Goal: Task Accomplishment & Management: Complete application form

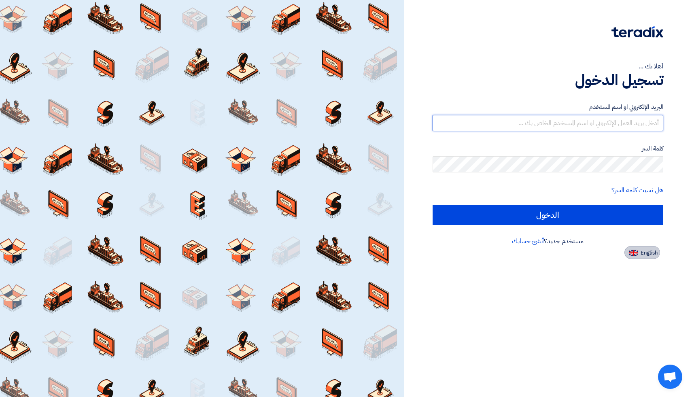
type input "[EMAIL_ADDRESS][DOMAIN_NAME]"
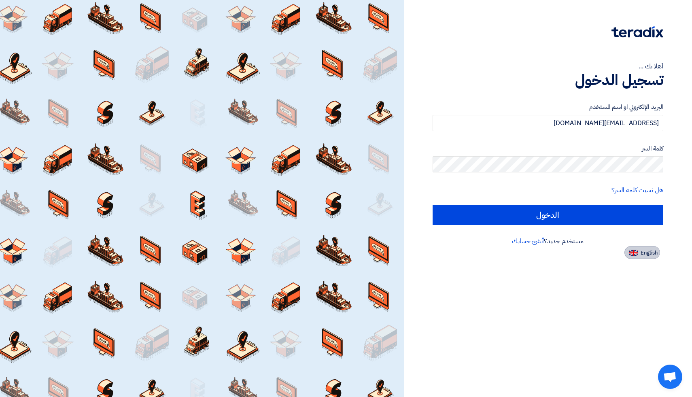
click at [644, 253] on span "English" at bounding box center [648, 253] width 17 height 6
type input "Sign in"
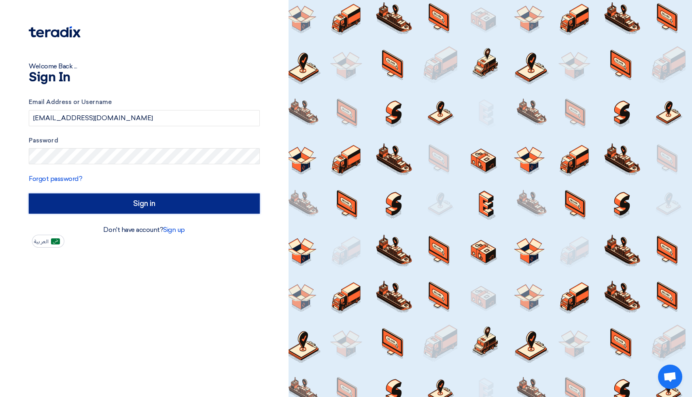
click at [143, 201] on input "Sign in" at bounding box center [144, 203] width 231 height 20
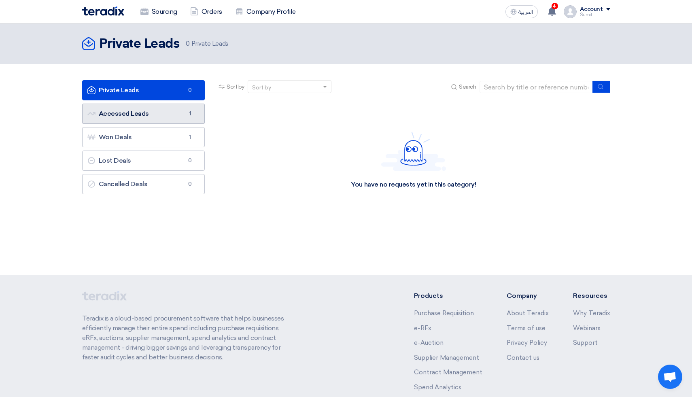
click at [127, 121] on link "Accessed Leads Accessed Leads 1" at bounding box center [143, 114] width 123 height 20
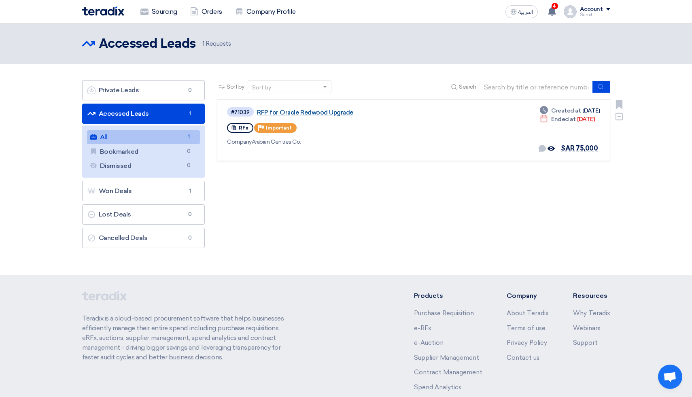
click at [303, 111] on link "RFP for Oracle Redwood Upgrade" at bounding box center [358, 112] width 202 height 7
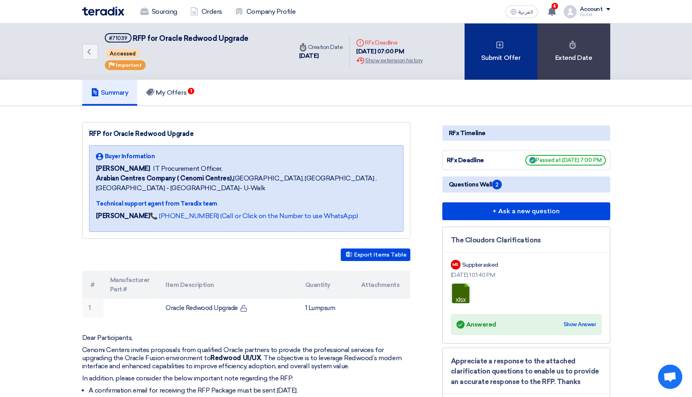
click at [492, 53] on div "Submit Offer" at bounding box center [500, 51] width 73 height 56
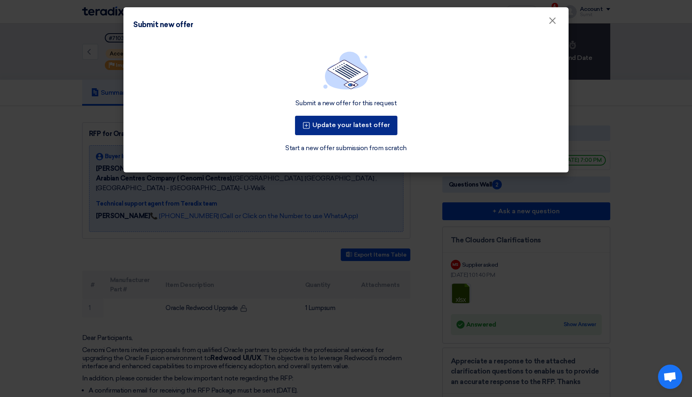
click at [348, 127] on button "Update your latest offer" at bounding box center [346, 125] width 102 height 19
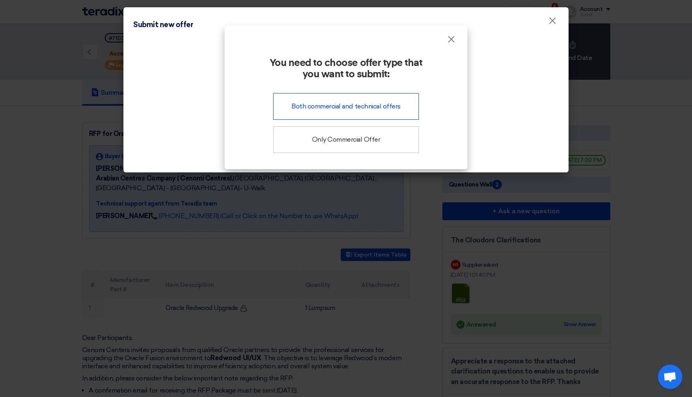
click at [331, 114] on div "Both commercial and technical offers" at bounding box center [346, 106] width 146 height 27
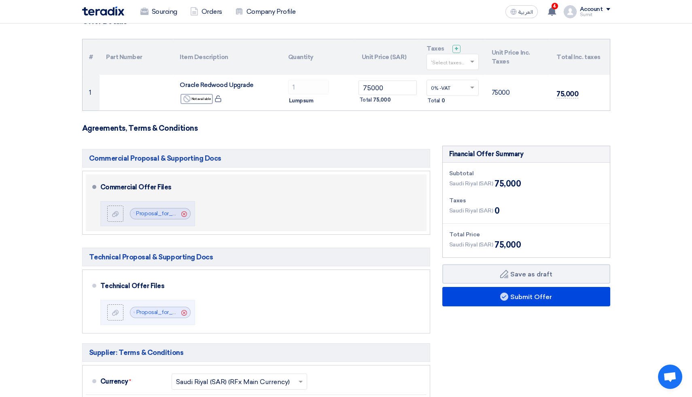
scroll to position [80, 0]
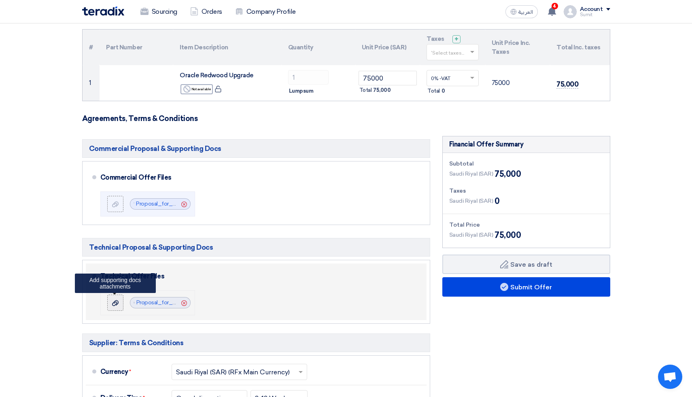
click at [117, 307] on label at bounding box center [115, 303] width 16 height 16
click at [0, 0] on input "file" at bounding box center [0, 0] width 0 height 0
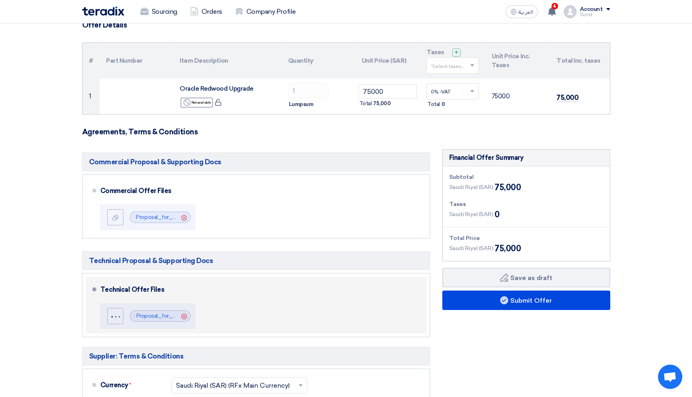
scroll to position [0, 0]
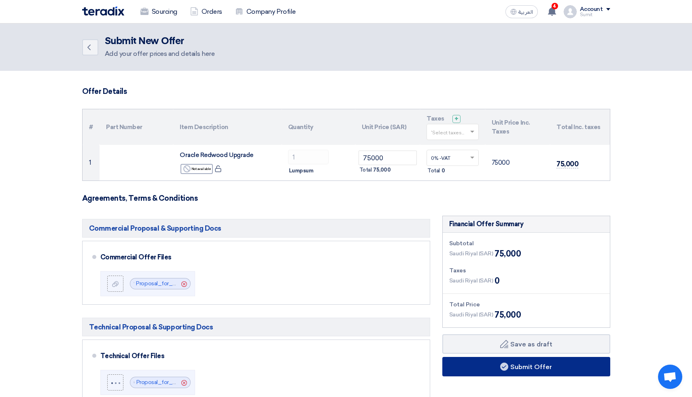
click at [520, 369] on button "Submit Offer" at bounding box center [526, 366] width 168 height 19
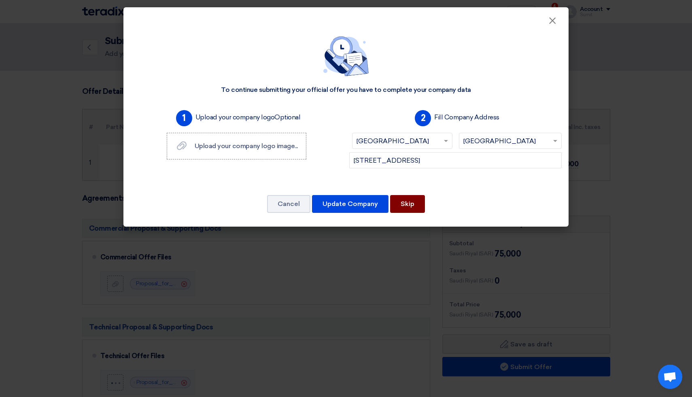
click at [414, 205] on button "Skip" at bounding box center [407, 204] width 35 height 18
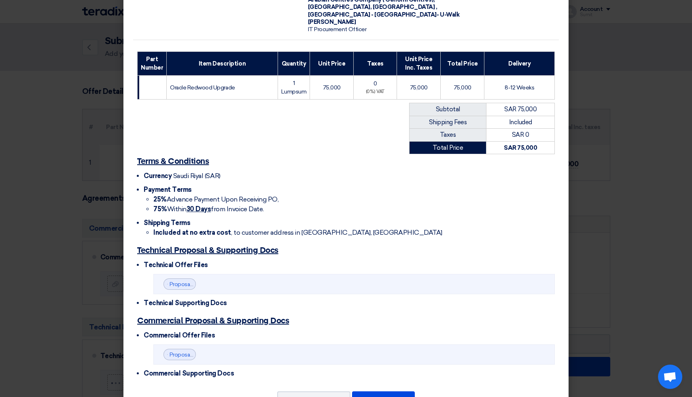
scroll to position [106, 0]
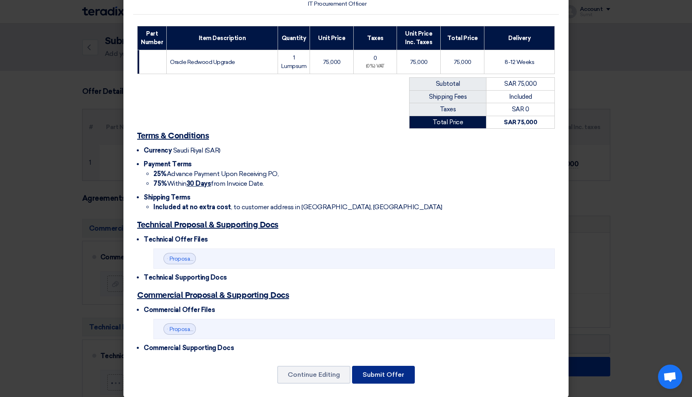
click at [391, 366] on button "Submit Offer" at bounding box center [383, 375] width 63 height 18
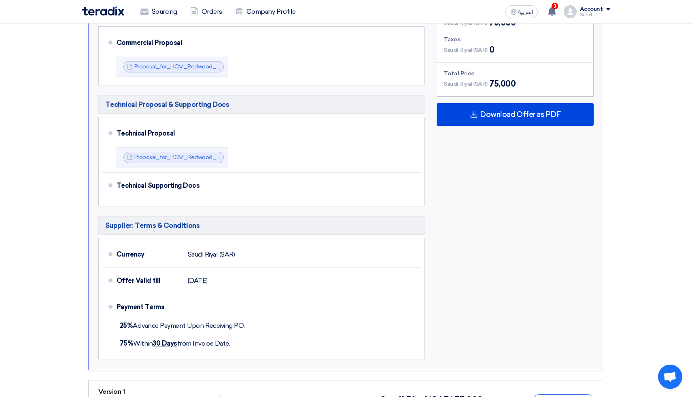
scroll to position [273, 0]
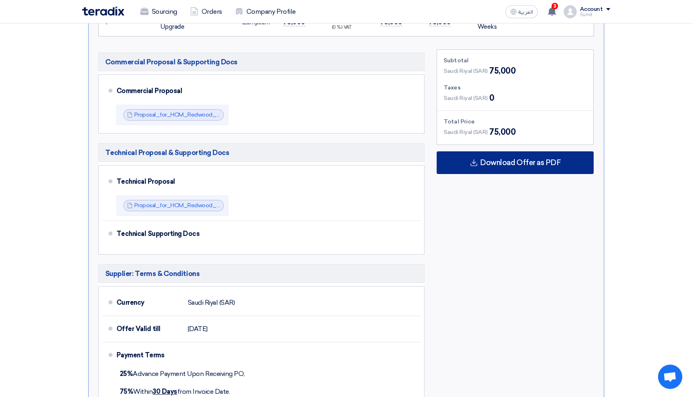
click at [500, 168] on div "Download Offer as PDF" at bounding box center [515, 162] width 157 height 23
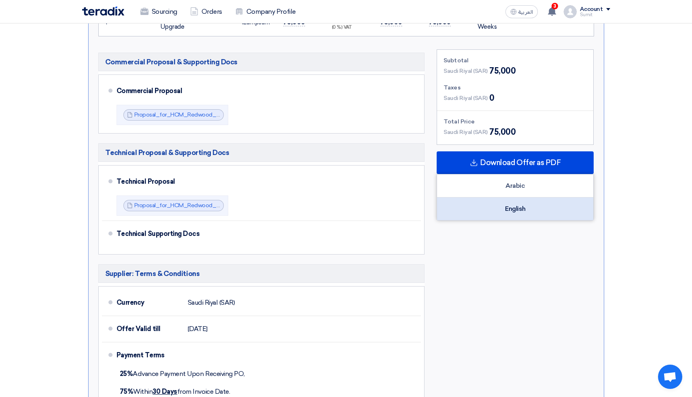
click at [511, 210] on div "English" at bounding box center [515, 208] width 156 height 23
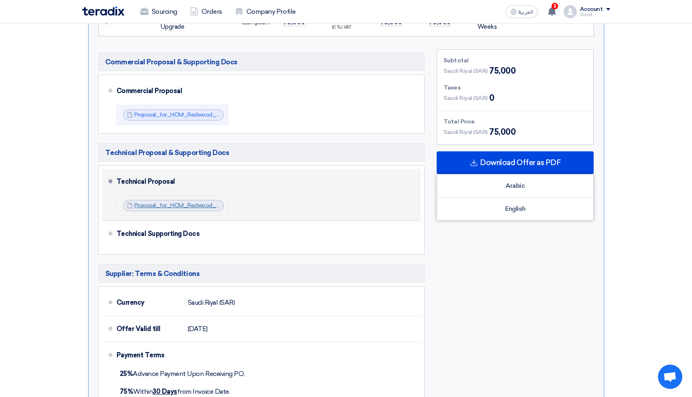
click at [182, 205] on link "Proposal_for_HCM_Redwood_Technical_Response_v_1756569662876.pdf" at bounding box center [233, 205] width 198 height 7
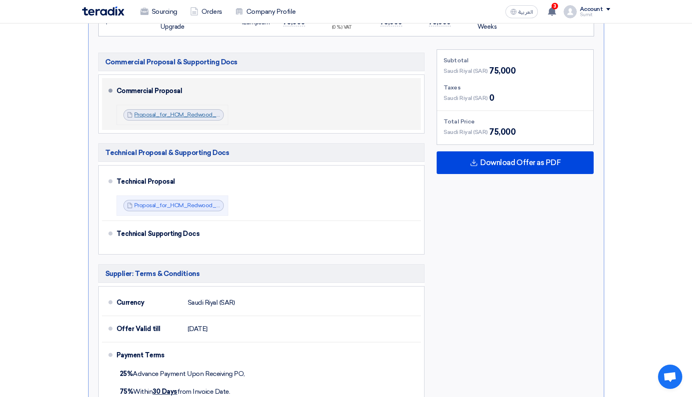
click at [210, 116] on link "Proposal_for_HCM_Redwood_Commercial_Response_v_1756569757684.pdf" at bounding box center [236, 114] width 205 height 7
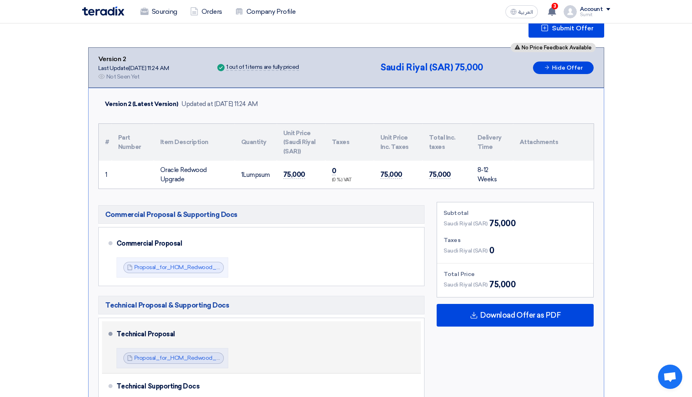
scroll to position [0, 0]
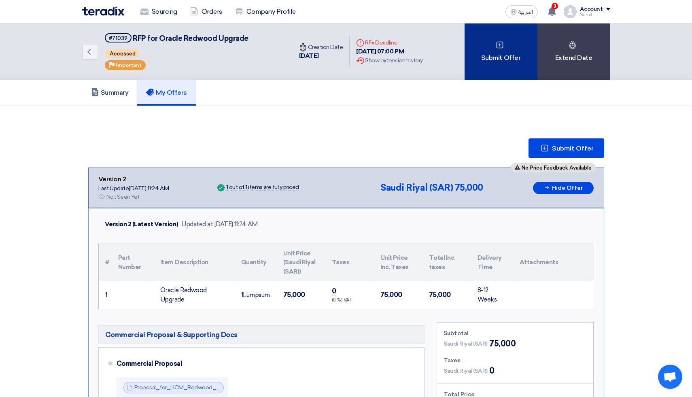
click at [490, 51] on div "Submit Offer" at bounding box center [500, 51] width 73 height 56
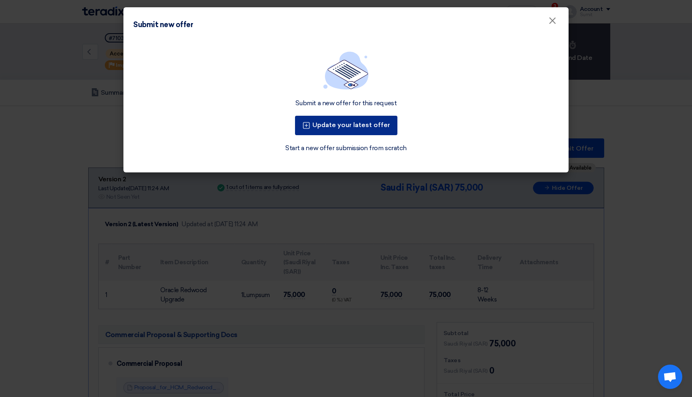
click at [339, 123] on button "Update your latest offer" at bounding box center [346, 125] width 102 height 19
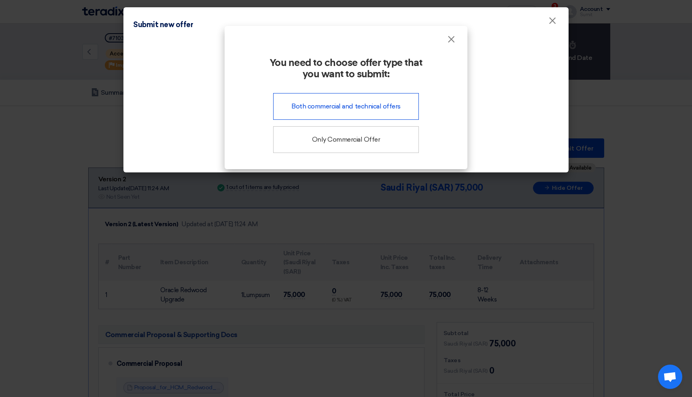
click at [331, 112] on div "Both commercial and technical offers" at bounding box center [346, 106] width 146 height 27
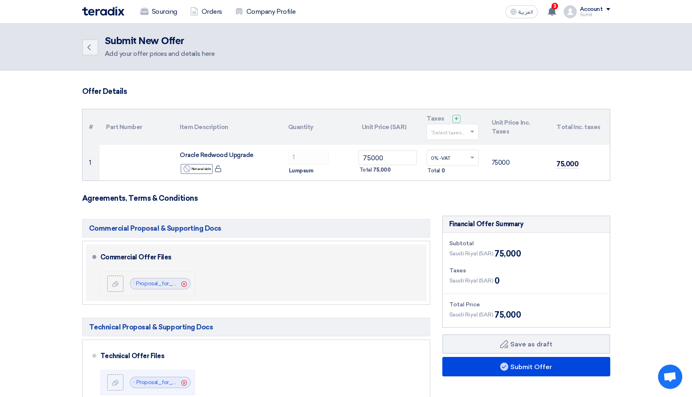
click at [184, 284] on icon "Cancel" at bounding box center [184, 284] width 6 height 6
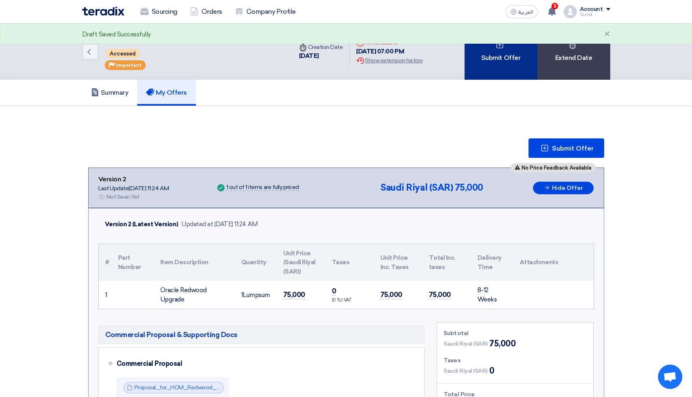
click at [492, 59] on div "Submit Offer" at bounding box center [500, 51] width 73 height 56
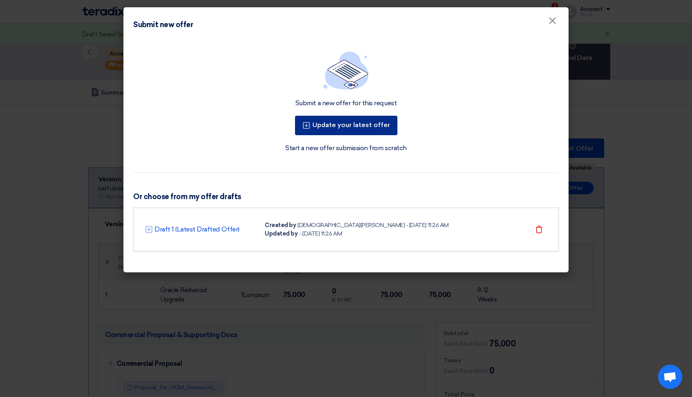
click at [333, 127] on button "Update your latest offer" at bounding box center [346, 125] width 102 height 19
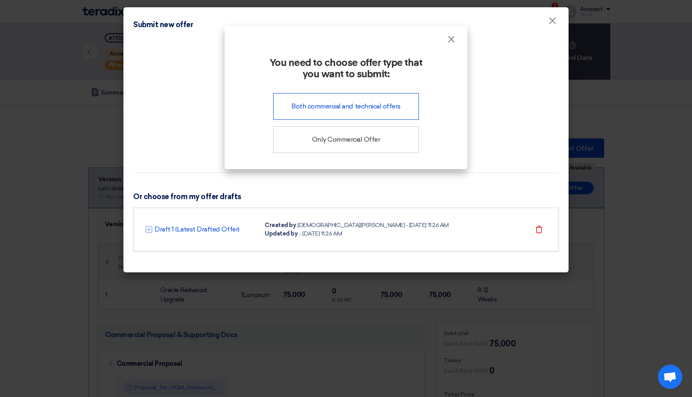
click at [328, 110] on div "Both commercial and technical offers" at bounding box center [346, 106] width 146 height 27
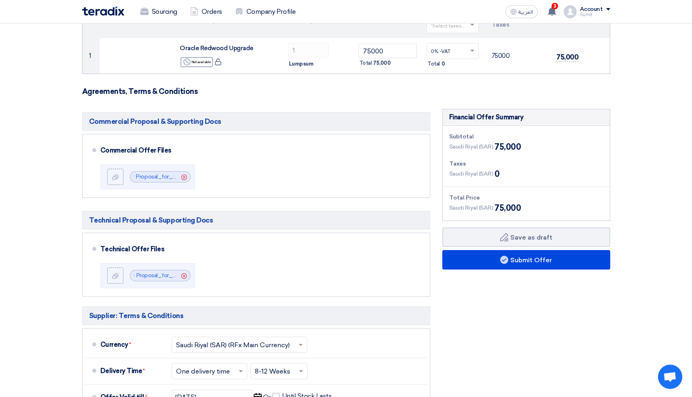
scroll to position [108, 0]
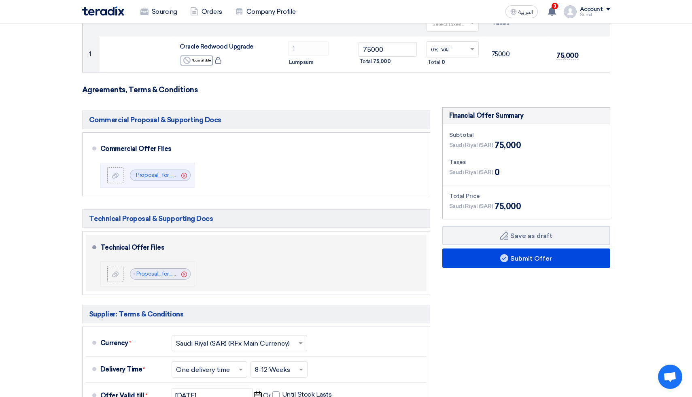
click at [185, 274] on icon "Cancel" at bounding box center [184, 274] width 6 height 6
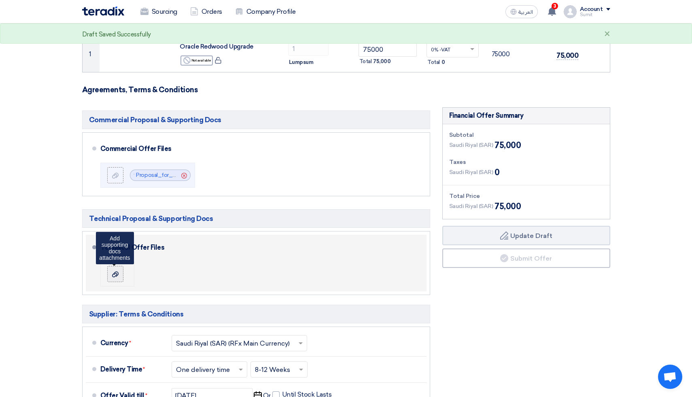
click at [114, 275] on icon at bounding box center [115, 274] width 6 height 6
click at [0, 0] on input "file" at bounding box center [0, 0] width 0 height 0
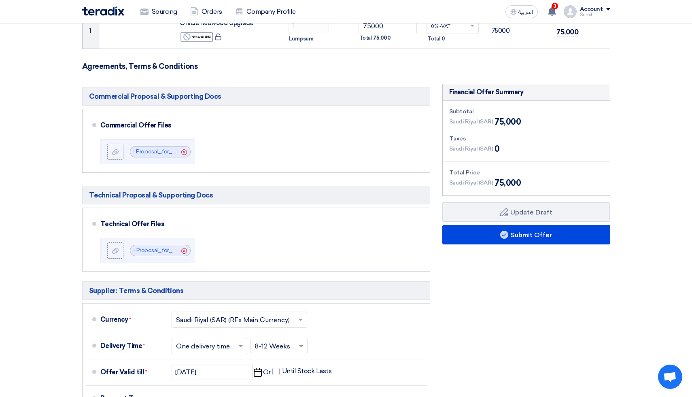
scroll to position [138, 0]
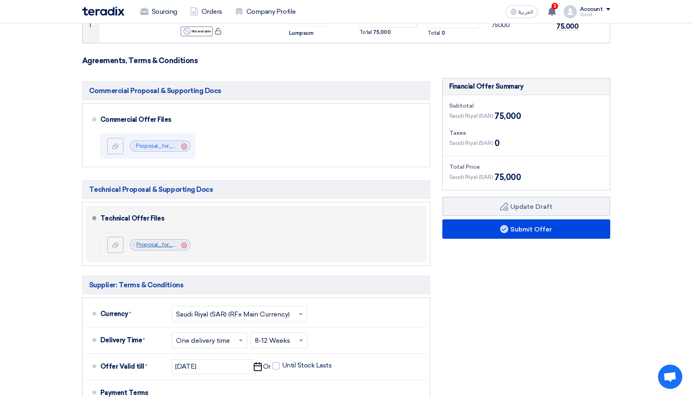
click at [157, 246] on link "Proposal_for_HCM_Redwood_Technical_Response_v_1756711668081.pdf" at bounding box center [233, 244] width 194 height 7
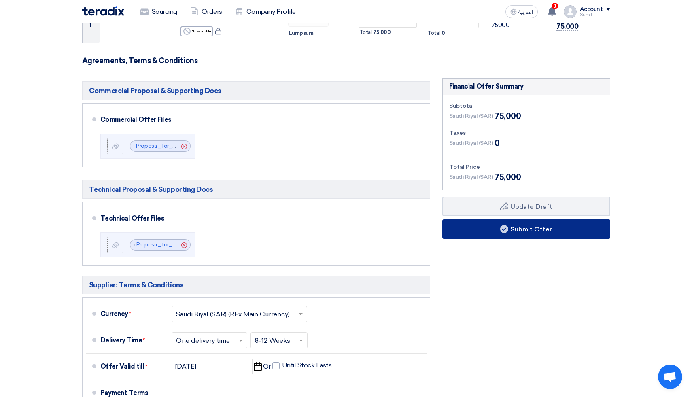
click at [532, 229] on button "Submit Offer" at bounding box center [526, 228] width 168 height 19
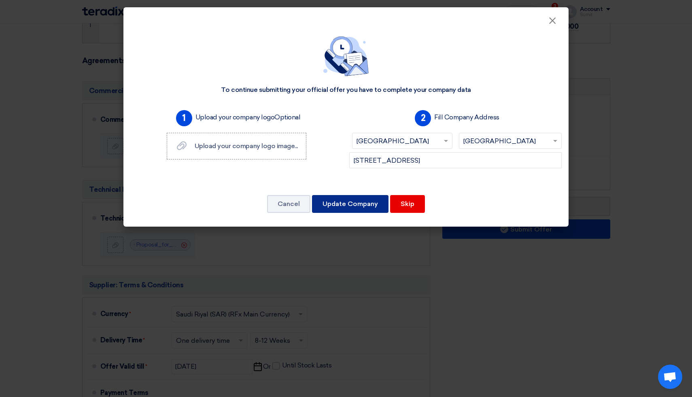
click at [348, 207] on button "Update Company" at bounding box center [350, 204] width 76 height 18
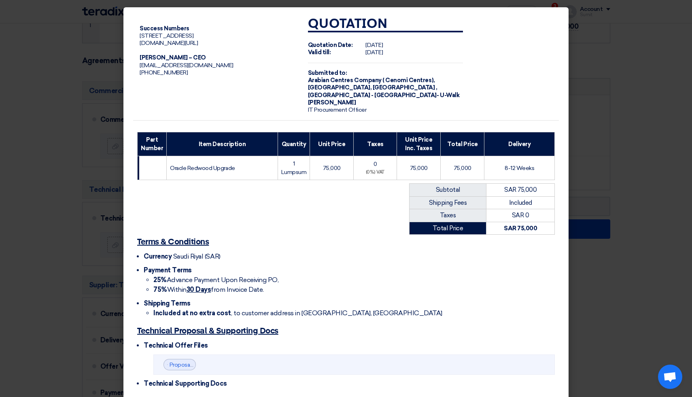
click at [583, 78] on modal-container "Success Numbers [STREET_ADDRESS] [DOMAIN_NAME][URL] [PERSON_NAME] – CEO [EMAIL_…" at bounding box center [346, 198] width 692 height 397
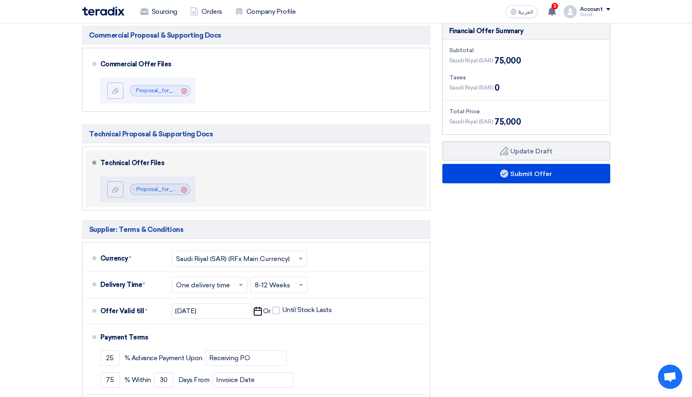
scroll to position [212, 0]
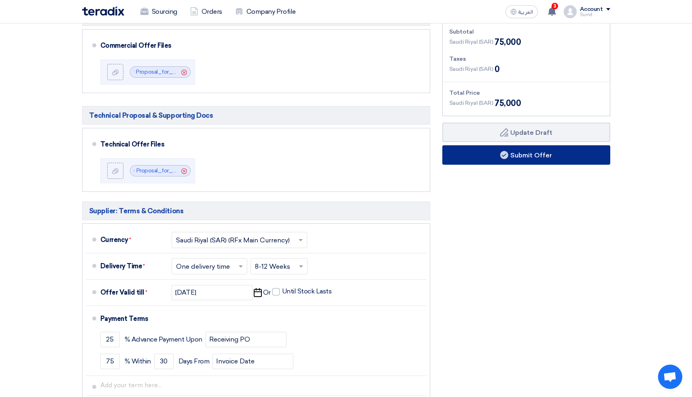
click at [538, 157] on button "Submit Offer" at bounding box center [526, 154] width 168 height 19
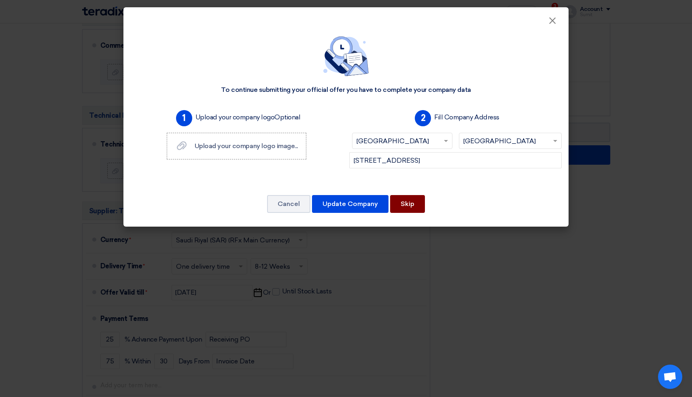
click at [410, 208] on button "Skip" at bounding box center [407, 204] width 35 height 18
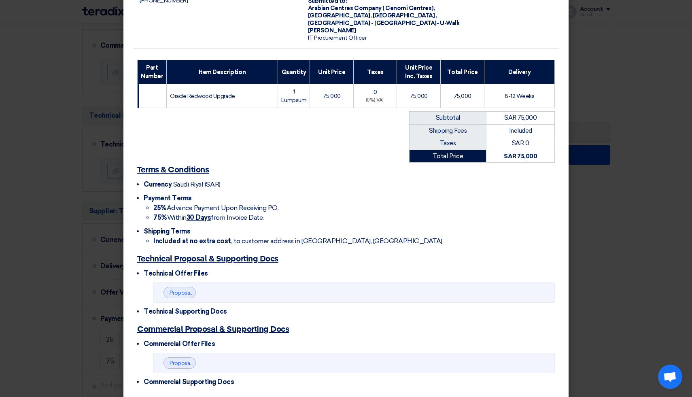
scroll to position [106, 0]
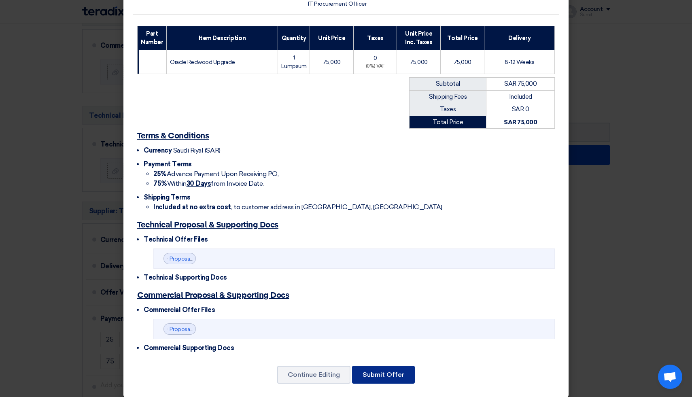
click at [389, 366] on button "Submit Offer" at bounding box center [383, 375] width 63 height 18
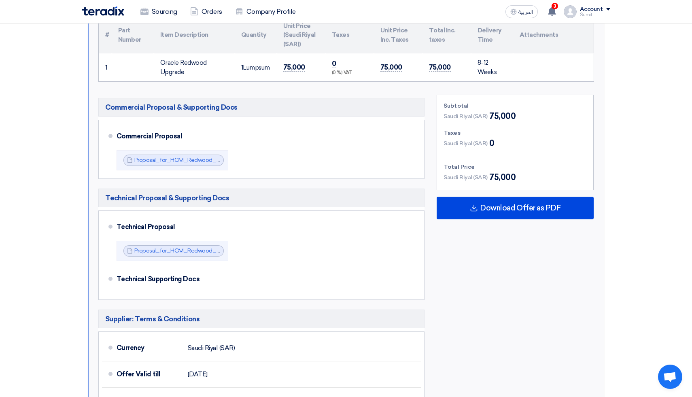
scroll to position [228, 0]
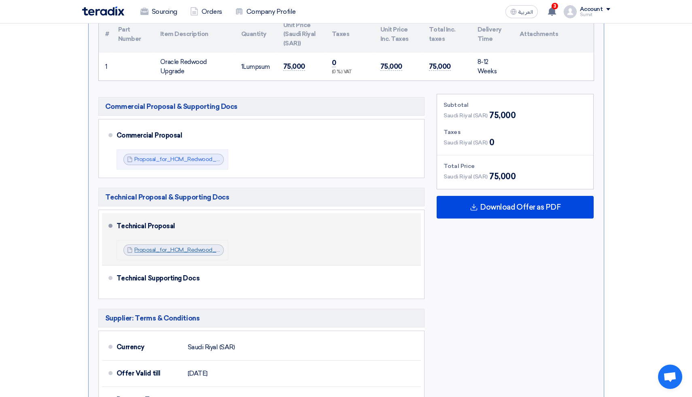
click at [181, 252] on link "Proposal_for_HCM_Redwood_Technical_Response_v_1756711668081.pdf" at bounding box center [231, 249] width 194 height 7
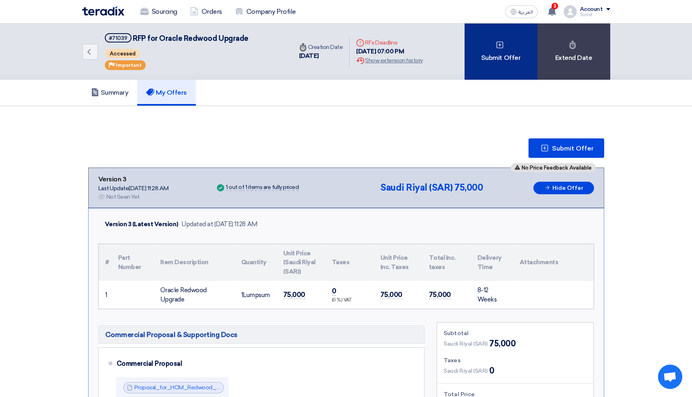
click at [500, 51] on div "Submit Offer" at bounding box center [500, 51] width 73 height 56
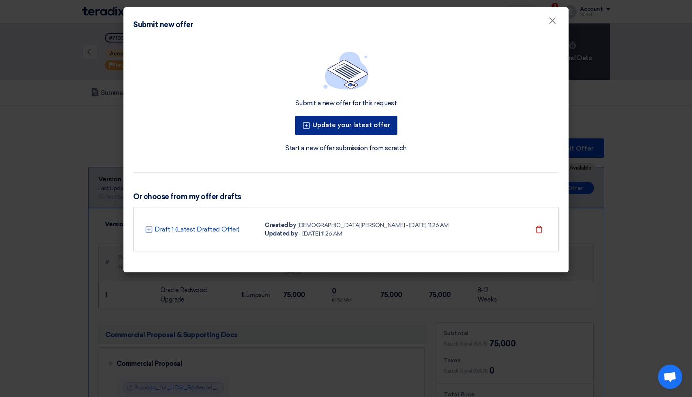
click at [345, 124] on button "Update your latest offer" at bounding box center [346, 125] width 102 height 19
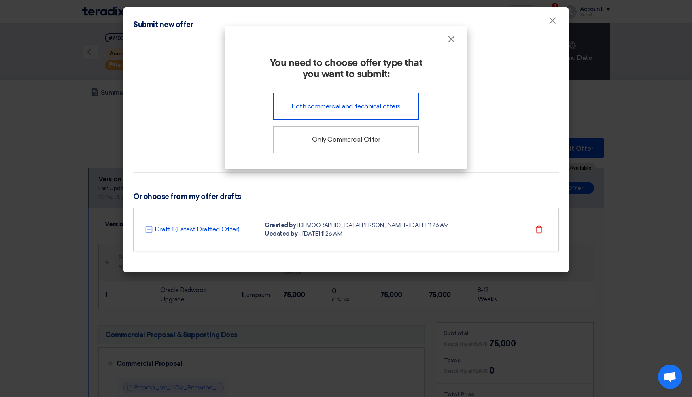
click at [335, 111] on div "Both commercial and technical offers" at bounding box center [346, 106] width 146 height 27
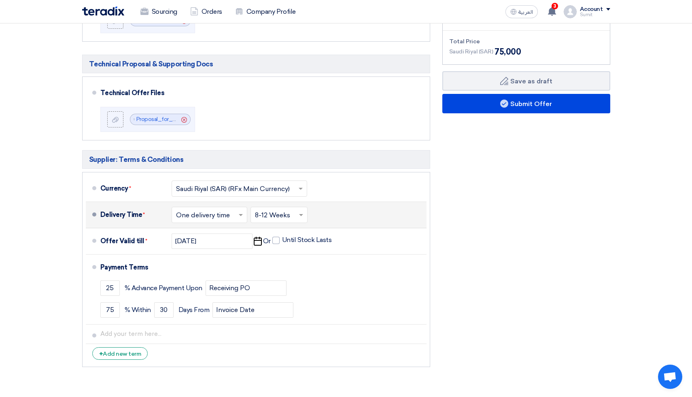
scroll to position [264, 0]
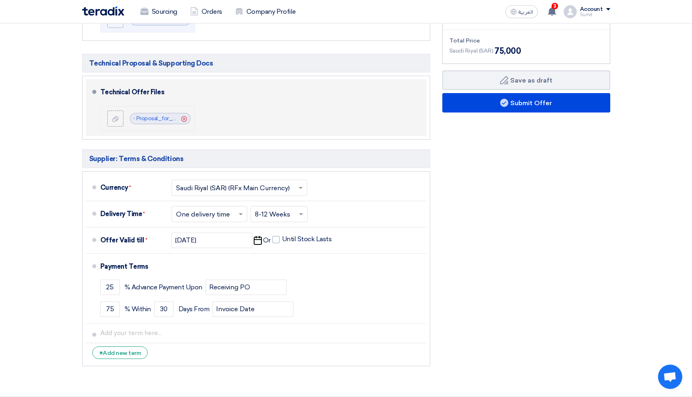
click at [183, 119] on icon "Cancel" at bounding box center [184, 119] width 6 height 6
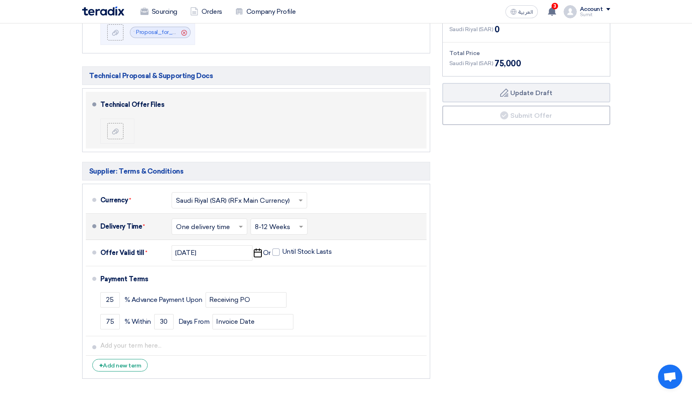
scroll to position [248, 0]
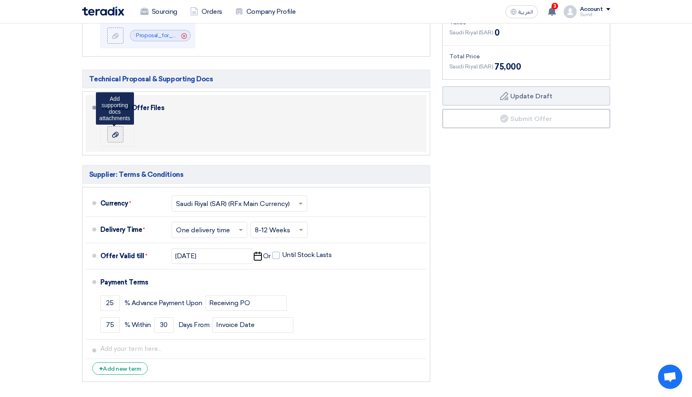
click at [117, 134] on icon at bounding box center [115, 134] width 6 height 6
click at [0, 0] on input "file" at bounding box center [0, 0] width 0 height 0
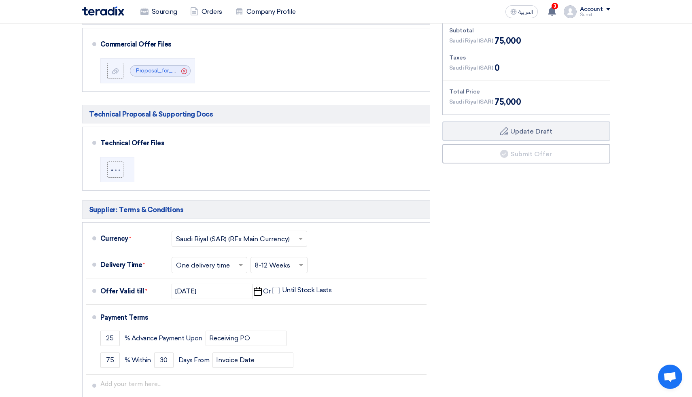
scroll to position [213, 0]
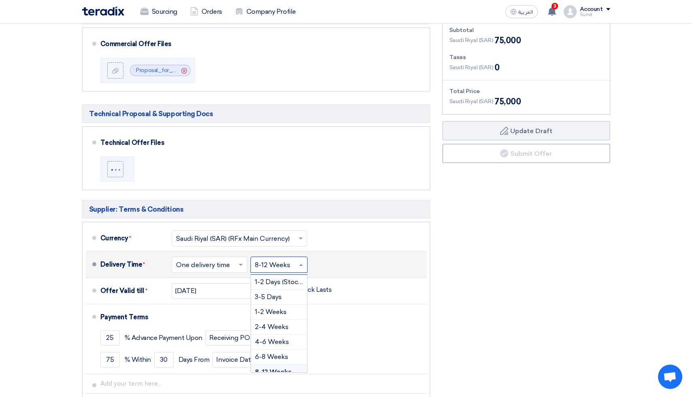
click at [273, 268] on input "text" at bounding box center [279, 265] width 49 height 12
click at [277, 336] on span "6-8 Weeks" at bounding box center [271, 335] width 33 height 8
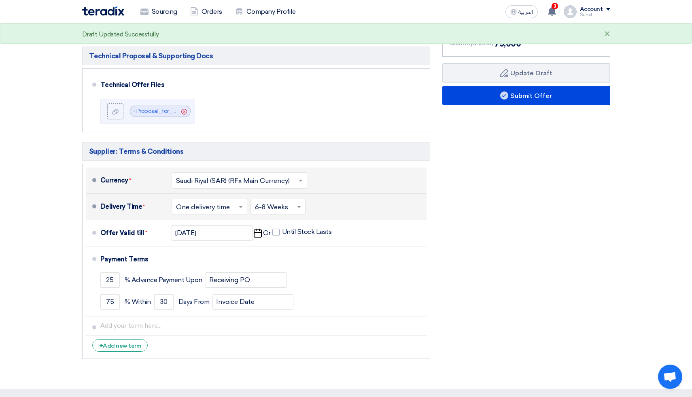
scroll to position [206, 0]
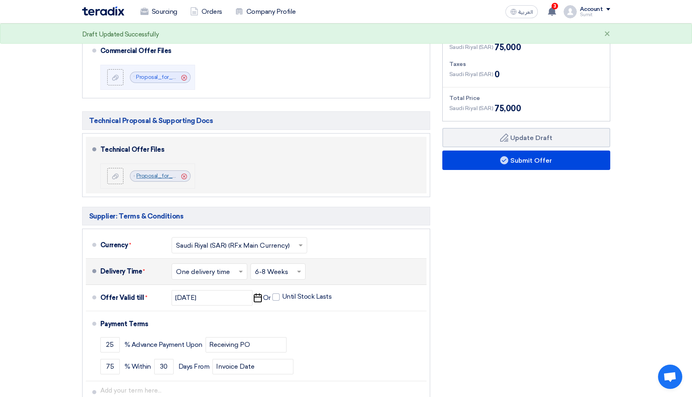
click at [152, 176] on link "Proposal_for_HCM_Redwood_Technical_Response_v_1756712946081.pdf" at bounding box center [233, 175] width 195 height 7
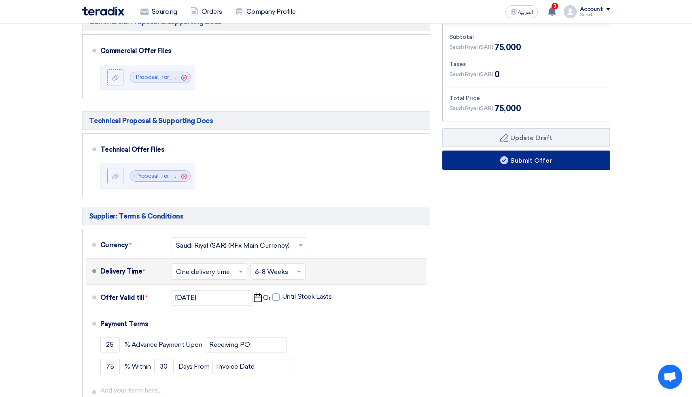
click at [528, 163] on button "Submit Offer" at bounding box center [526, 160] width 168 height 19
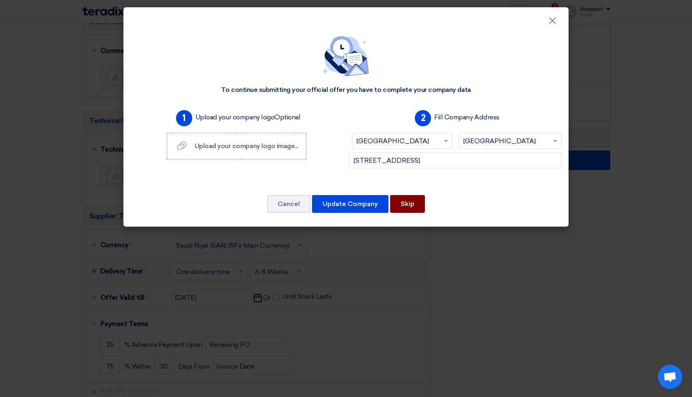
click at [412, 209] on button "Skip" at bounding box center [407, 204] width 35 height 18
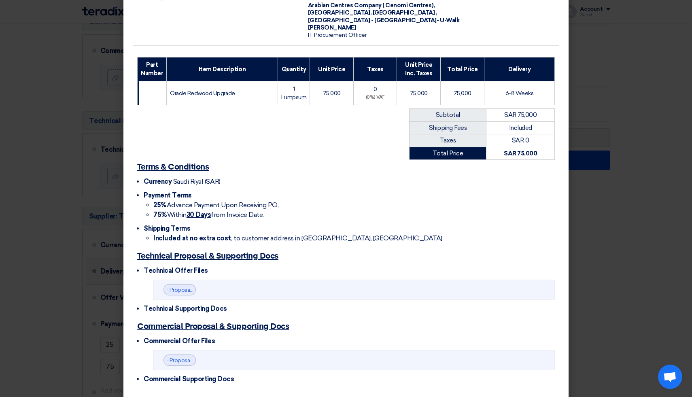
scroll to position [106, 0]
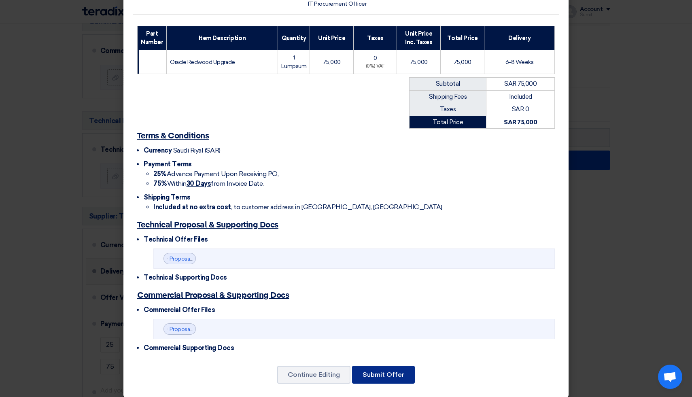
click at [380, 366] on button "Submit Offer" at bounding box center [383, 375] width 63 height 18
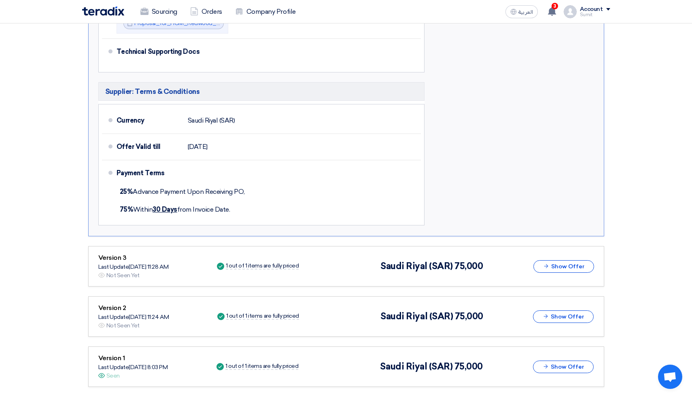
scroll to position [400, 0]
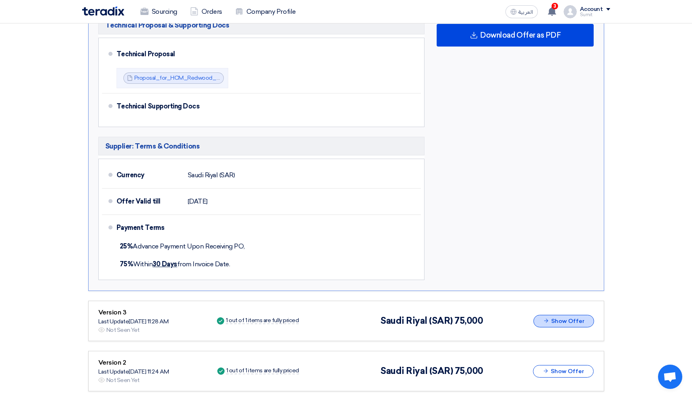
click at [563, 325] on button "Show Offer" at bounding box center [563, 321] width 61 height 13
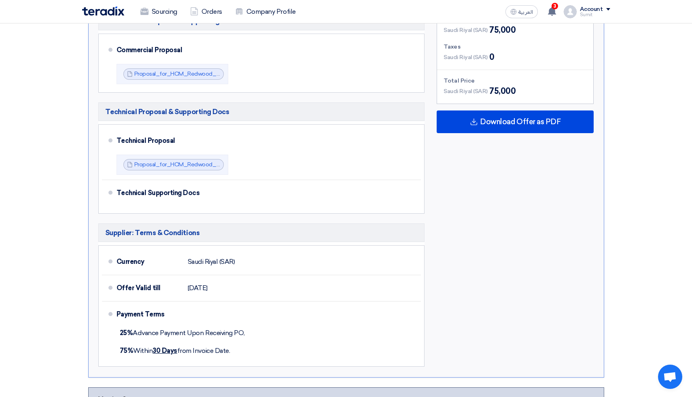
scroll to position [0, 0]
